Goal: Information Seeking & Learning: Learn about a topic

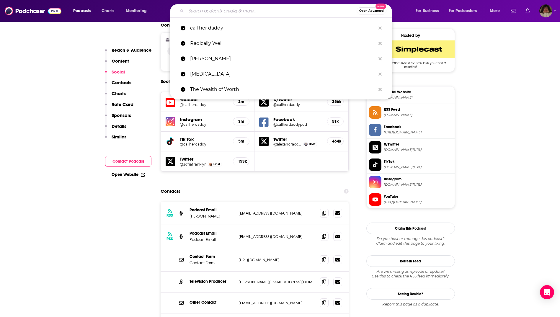
click at [241, 10] on input "Search podcasts, credits, & more..." at bounding box center [271, 10] width 170 height 9
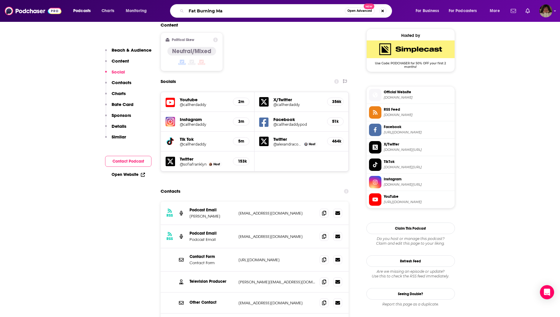
type input "Fat Burning Man"
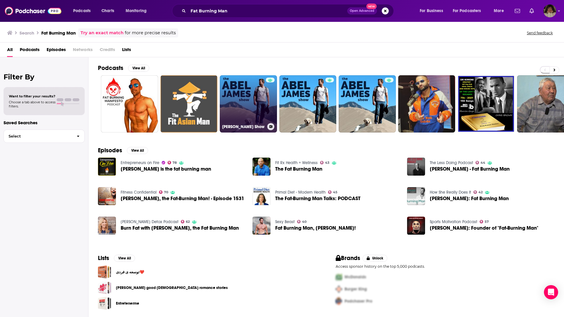
click at [255, 102] on link "[PERSON_NAME] Show" at bounding box center [248, 103] width 57 height 57
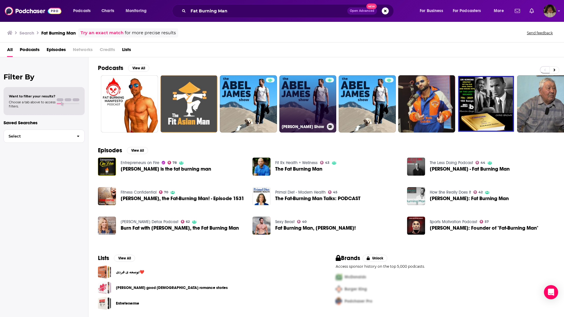
click at [294, 114] on link "[PERSON_NAME] Show" at bounding box center [307, 103] width 57 height 57
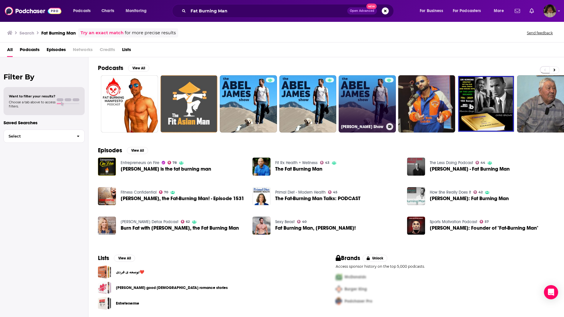
click at [359, 99] on link "[PERSON_NAME] Show" at bounding box center [367, 103] width 57 height 57
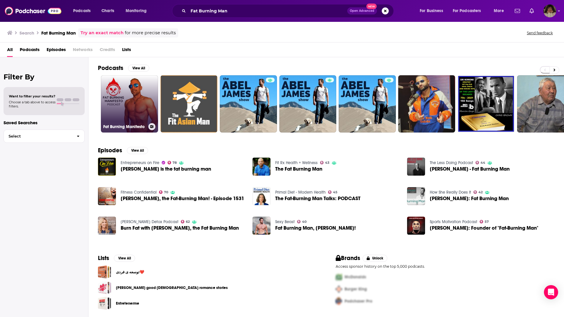
click at [140, 99] on link "Fat Burning Manifesto" at bounding box center [129, 103] width 57 height 57
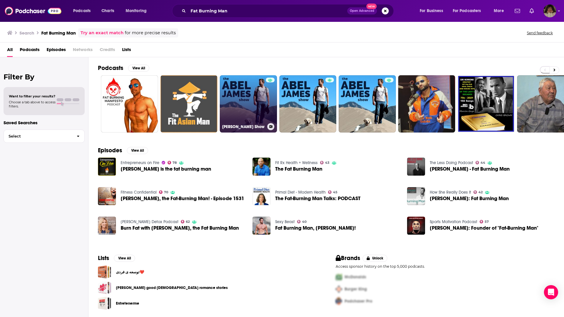
click at [251, 108] on link "[PERSON_NAME] Show" at bounding box center [248, 103] width 57 height 57
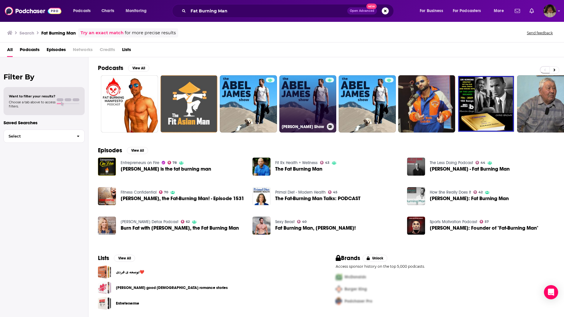
click at [301, 107] on link "[PERSON_NAME] Show" at bounding box center [307, 103] width 57 height 57
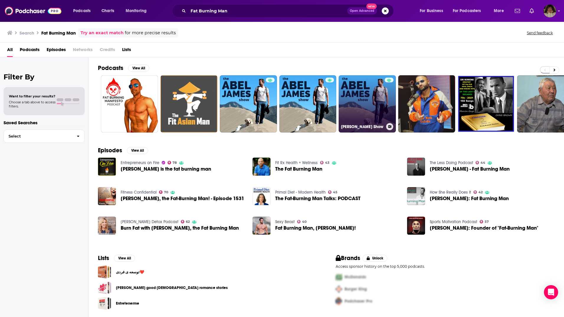
click at [375, 91] on link "[PERSON_NAME] Show" at bounding box center [367, 103] width 57 height 57
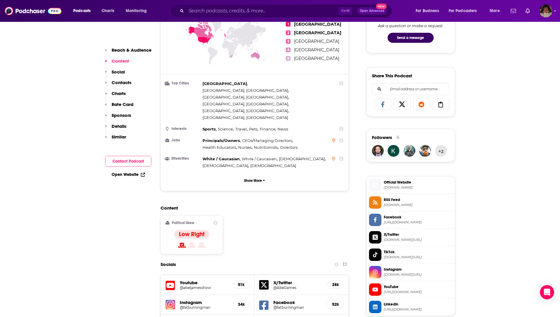
scroll to position [177, 0]
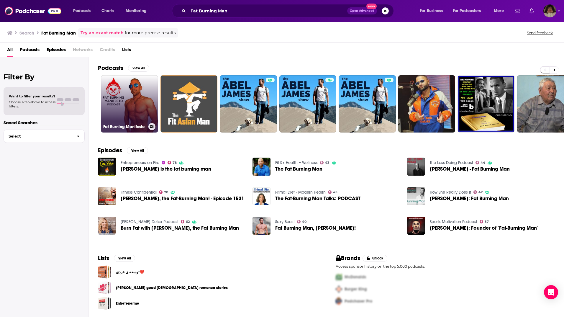
click at [125, 91] on link "Fat Burning Manifesto" at bounding box center [129, 103] width 57 height 57
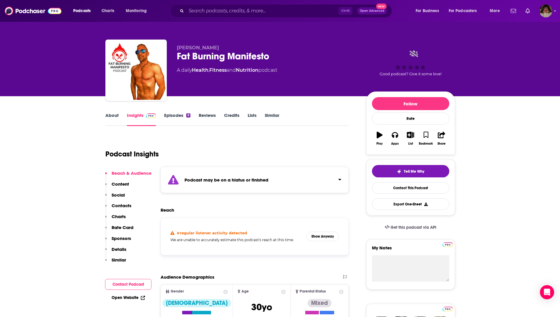
click at [114, 116] on link "About" at bounding box center [111, 119] width 13 height 14
